Goal: Check status: Check status

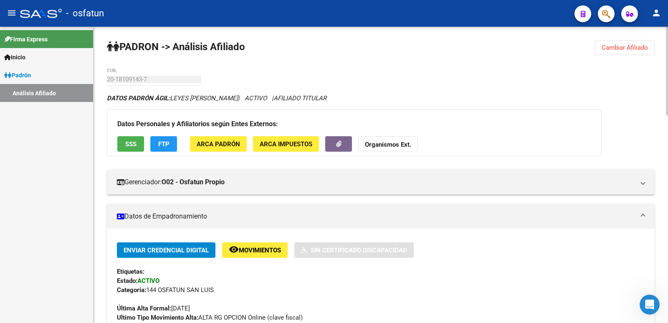
click at [644, 43] on button "Cambiar Afiliado" at bounding box center [625, 47] width 60 height 15
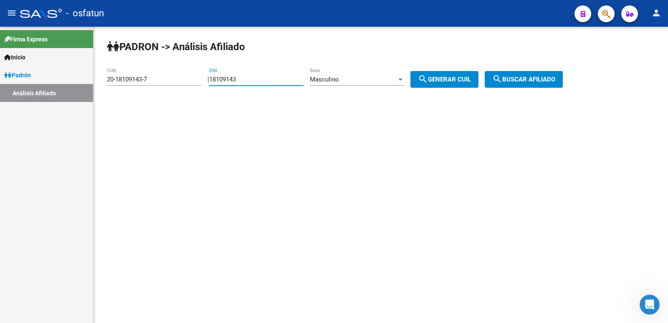
drag, startPoint x: 275, startPoint y: 81, endPoint x: 138, endPoint y: 82, distance: 136.5
click at [138, 82] on app-analisis-afiliado "PADRON -> Análisis Afiliado 20-18109143-7 CUIL | 18109143 DNI Masculino Sexo se…" at bounding box center [338, 80] width 462 height 8
paste input "29549944"
type input "29549944"
drag, startPoint x: 448, startPoint y: 80, endPoint x: 511, endPoint y: 80, distance: 63.4
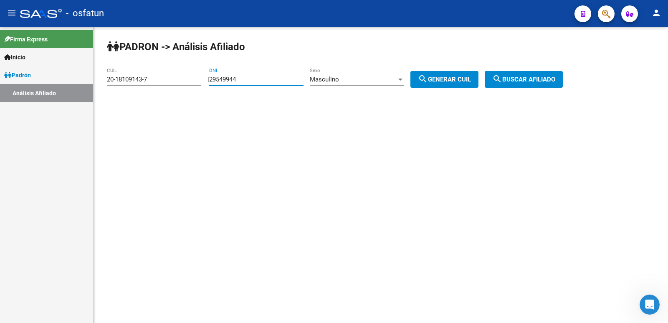
click at [466, 80] on span "search Generar CUIL" at bounding box center [444, 80] width 53 height 8
type input "20-29549944-4"
click at [533, 80] on span "search Buscar afiliado" at bounding box center [523, 80] width 63 height 8
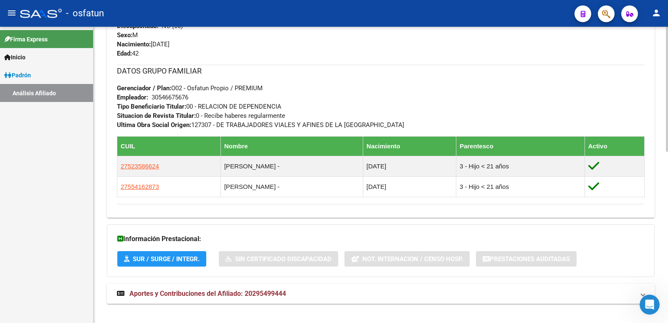
scroll to position [407, 0]
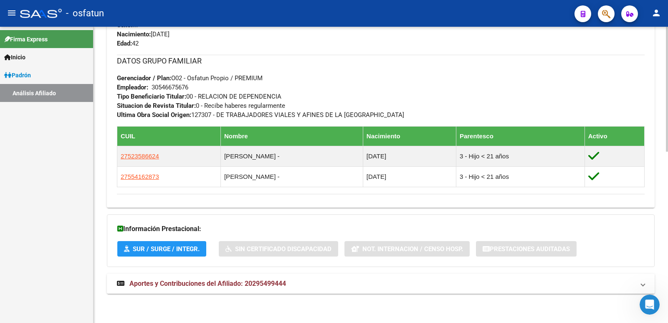
click at [239, 289] on mat-expansion-panel-header "Aportes y Contribuciones del Afiliado: 20295499444" at bounding box center [381, 283] width 548 height 20
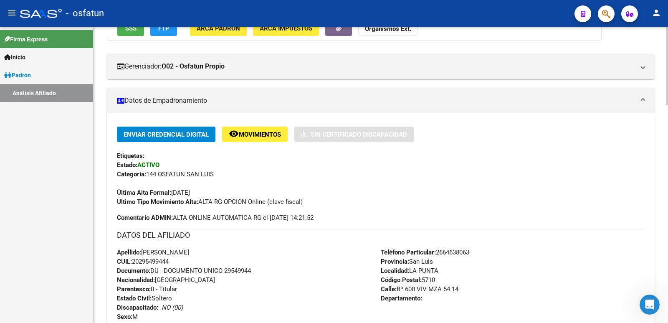
scroll to position [0, 0]
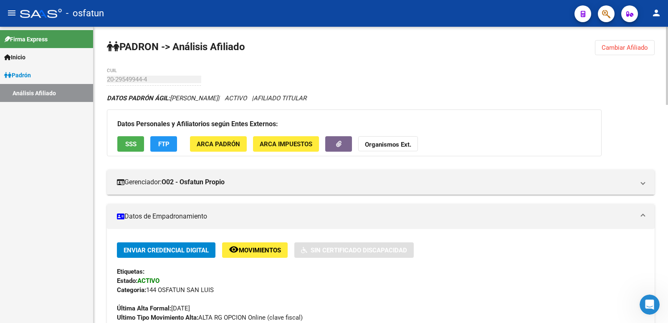
click at [623, 49] on span "Cambiar Afiliado" at bounding box center [624, 48] width 46 height 8
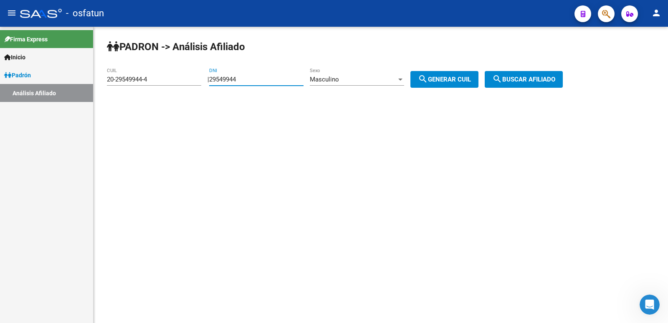
drag, startPoint x: 278, startPoint y: 82, endPoint x: 274, endPoint y: 92, distance: 10.9
click at [187, 83] on app-analisis-afiliado "PADRON -> Análisis Afiliado 20-29549944-4 CUIL | 29549944 DNI Masculino Sexo se…" at bounding box center [338, 80] width 462 height 8
paste input "3707756"
type input "23707756"
click at [356, 84] on div "Masculino Sexo" at bounding box center [357, 77] width 94 height 18
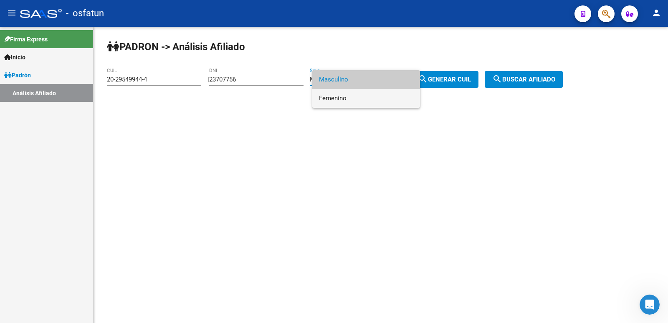
drag, startPoint x: 358, startPoint y: 97, endPoint x: 462, endPoint y: 87, distance: 104.4
click at [362, 97] on span "Femenino" at bounding box center [366, 98] width 94 height 19
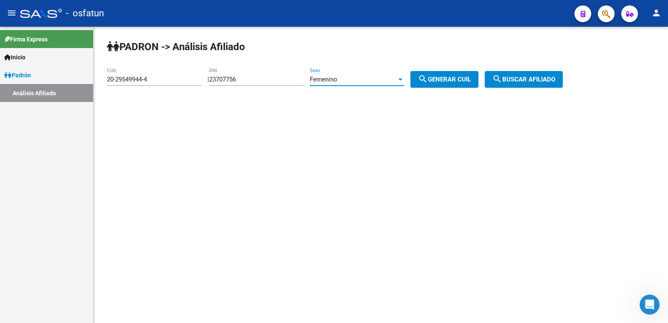
click at [460, 80] on span "search Generar CUIL" at bounding box center [444, 80] width 53 height 8
type input "27-23707756-9"
click at [502, 82] on button "search Buscar afiliado" at bounding box center [524, 79] width 78 height 17
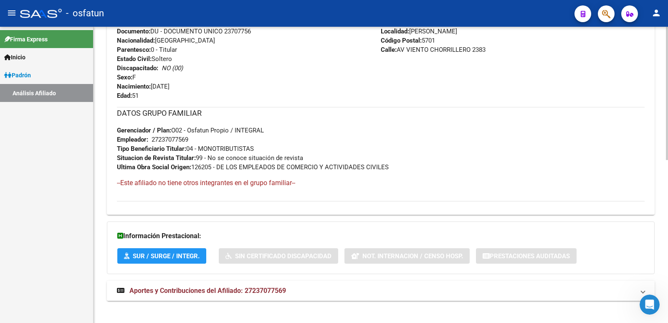
drag, startPoint x: 240, startPoint y: 291, endPoint x: 240, endPoint y: 228, distance: 63.0
click at [240, 291] on span "Aportes y Contribuciones del Afiliado: 27237077569" at bounding box center [207, 290] width 157 height 8
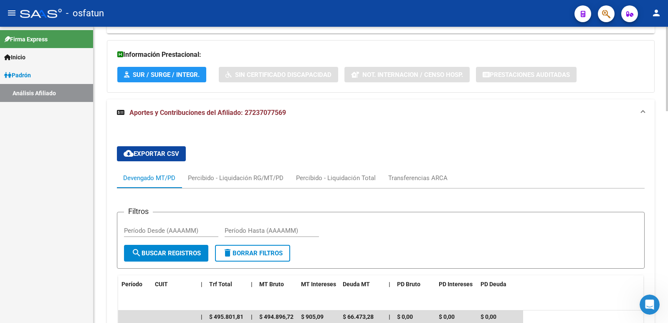
scroll to position [703, 0]
